Goal: Task Accomplishment & Management: Manage account settings

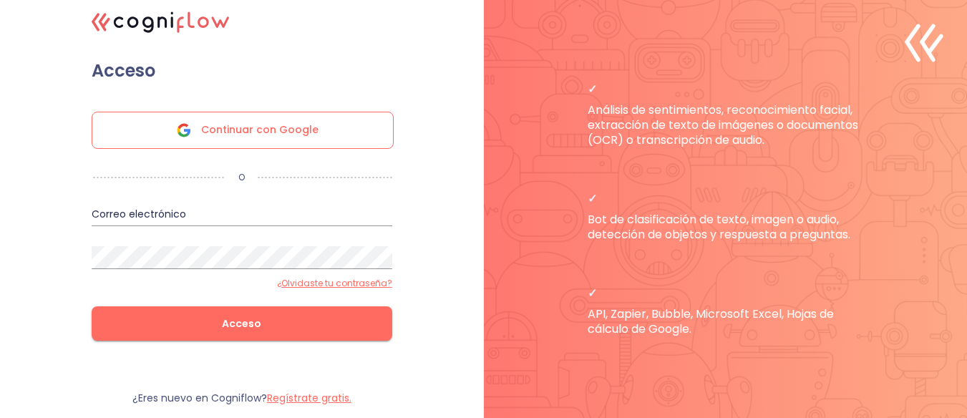
click at [260, 137] on font "Continuar con Google" at bounding box center [259, 129] width 117 height 14
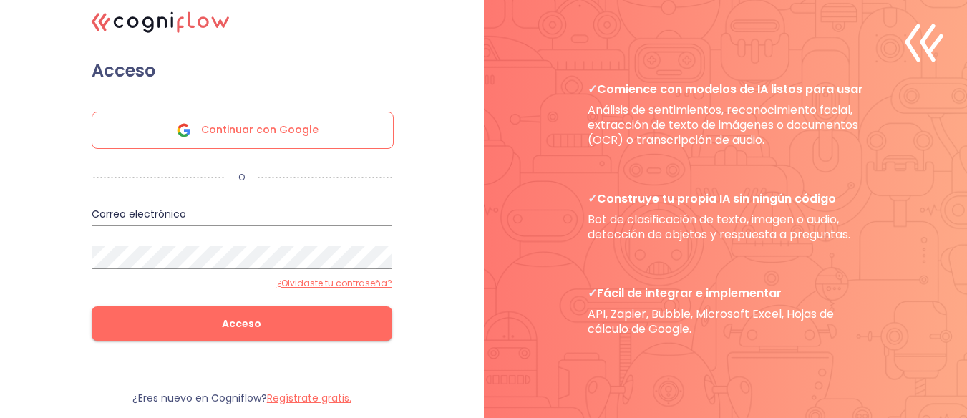
click at [271, 146] on span "Continuar con Google" at bounding box center [259, 130] width 117 height 36
